Goal: Navigation & Orientation: Find specific page/section

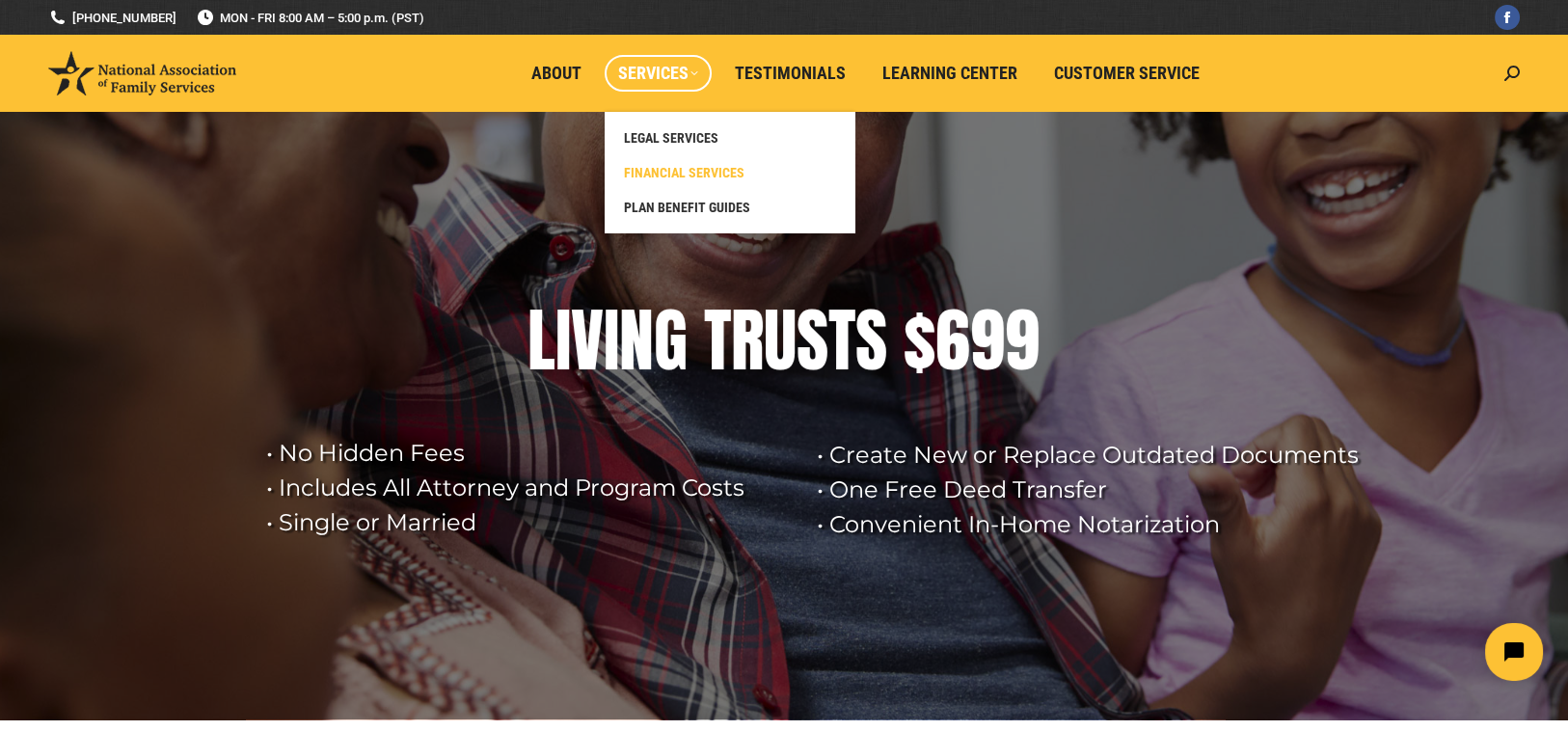
click at [650, 171] on span "FINANCIAL SERVICES" at bounding box center [684, 172] width 121 height 17
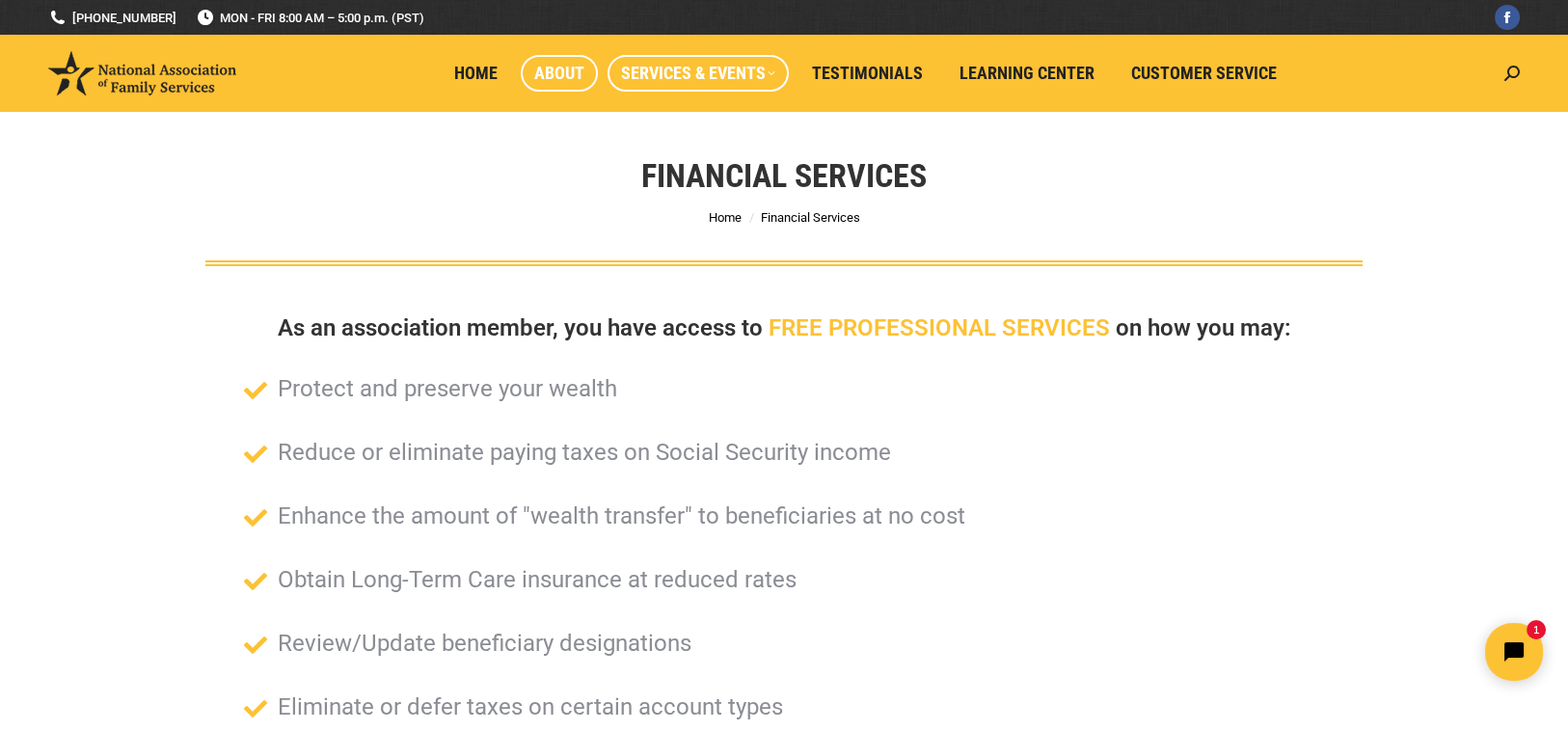
click at [566, 58] on link "About" at bounding box center [559, 73] width 77 height 37
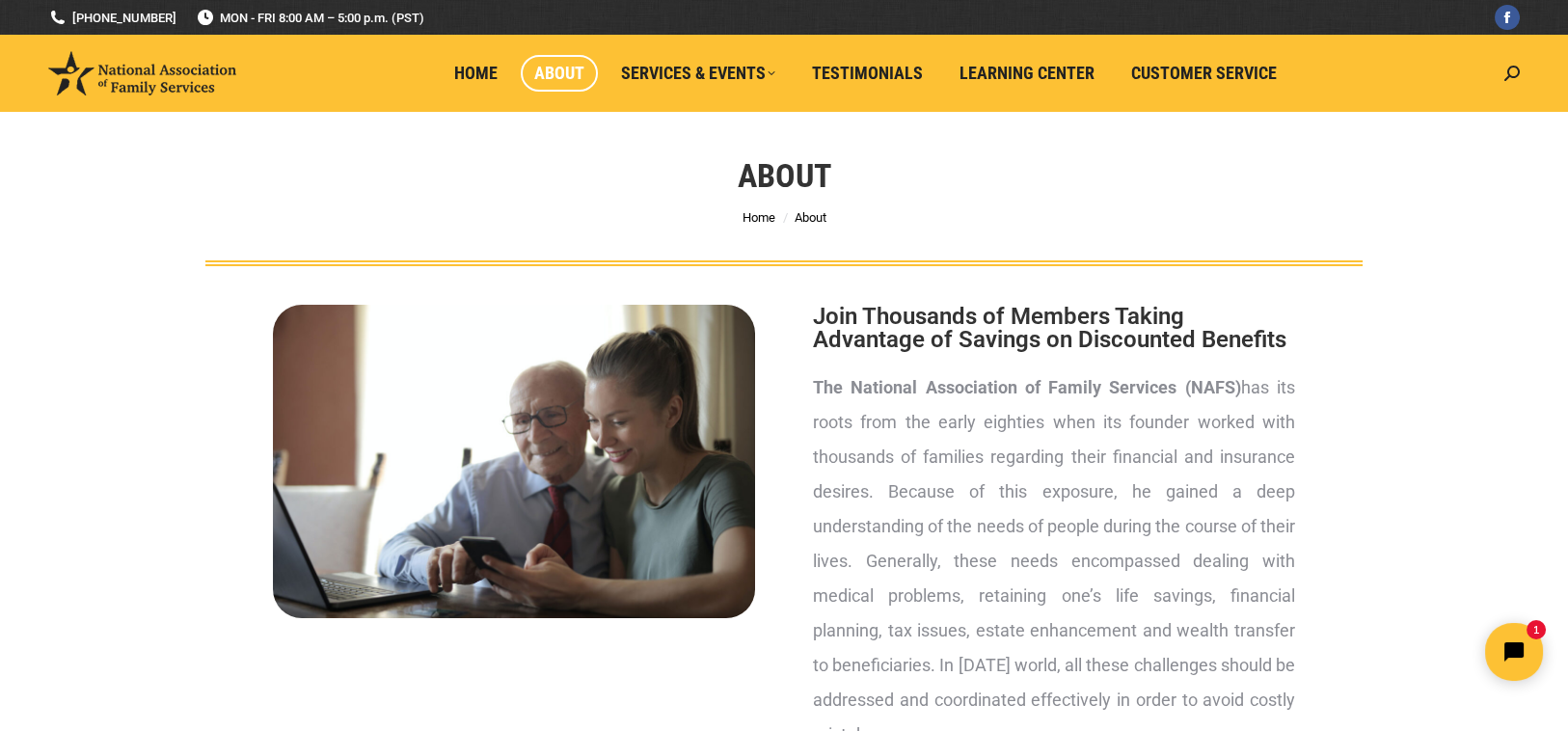
scroll to position [225, 0]
